Goal: Information Seeking & Learning: Learn about a topic

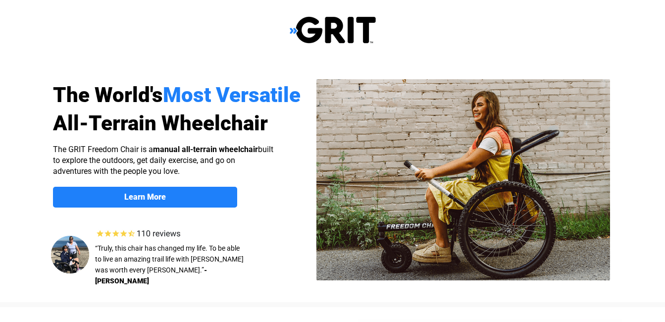
select select "US"
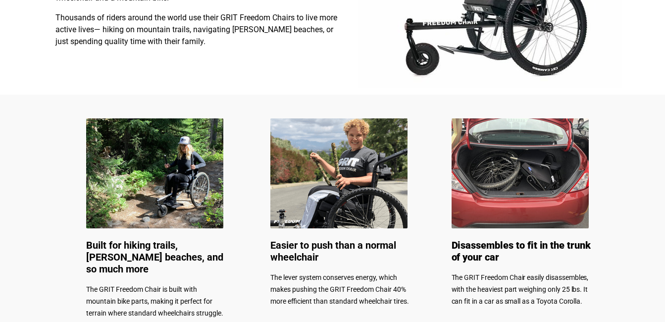
scroll to position [405, 0]
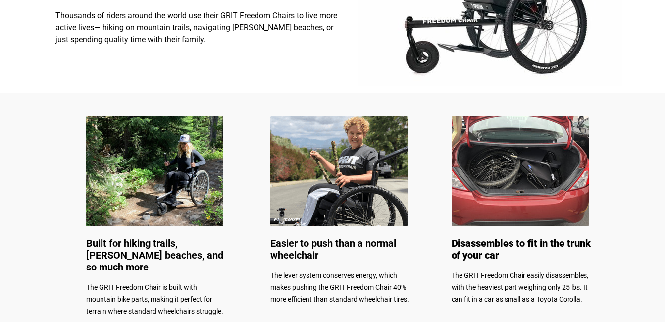
click at [320, 185] on img at bounding box center [339, 171] width 137 height 110
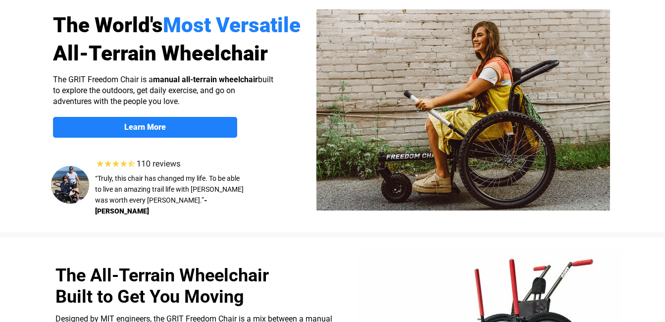
scroll to position [48, 0]
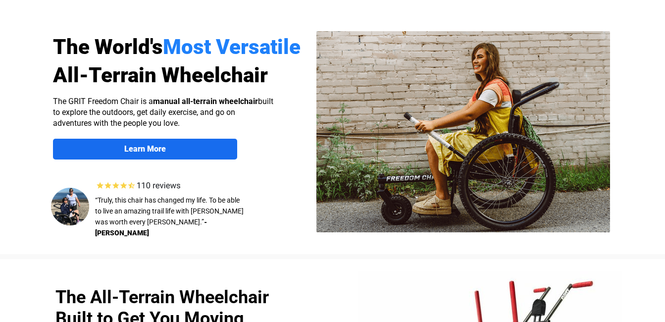
click at [175, 146] on span "Learn More" at bounding box center [145, 148] width 184 height 9
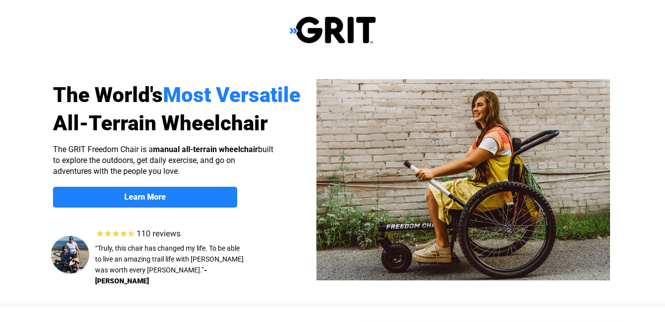
scroll to position [769, 0]
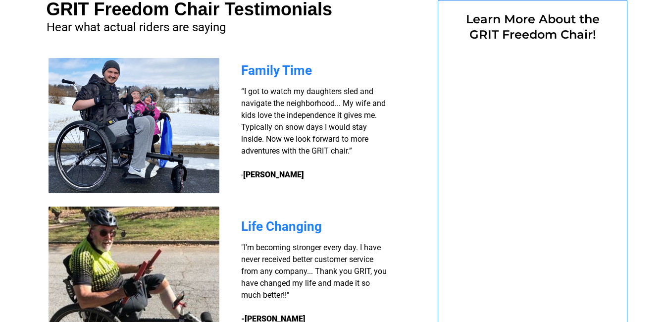
select select "US"
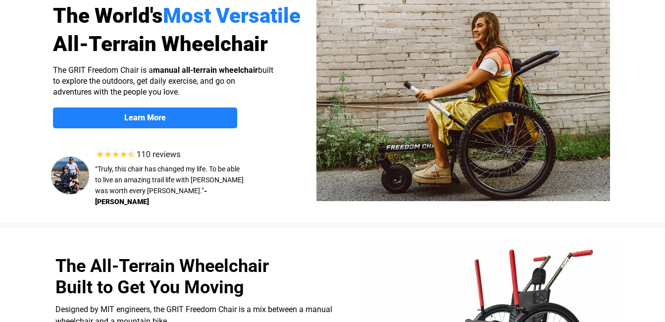
scroll to position [59, 0]
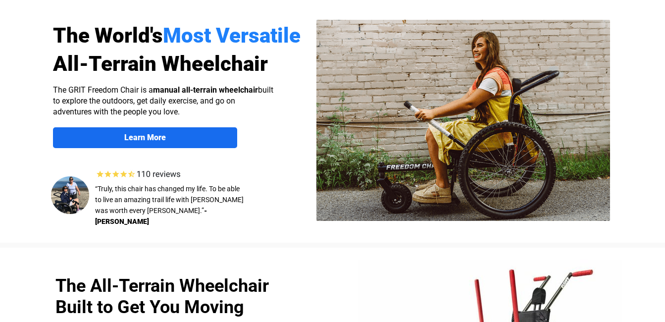
click at [153, 137] on strong "Learn More" at bounding box center [145, 137] width 42 height 9
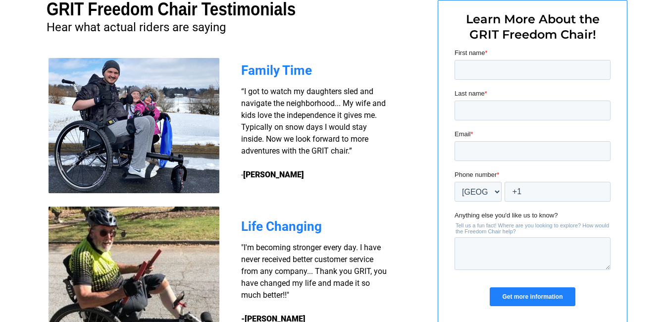
scroll to position [788, 0]
